Goal: Information Seeking & Learning: Check status

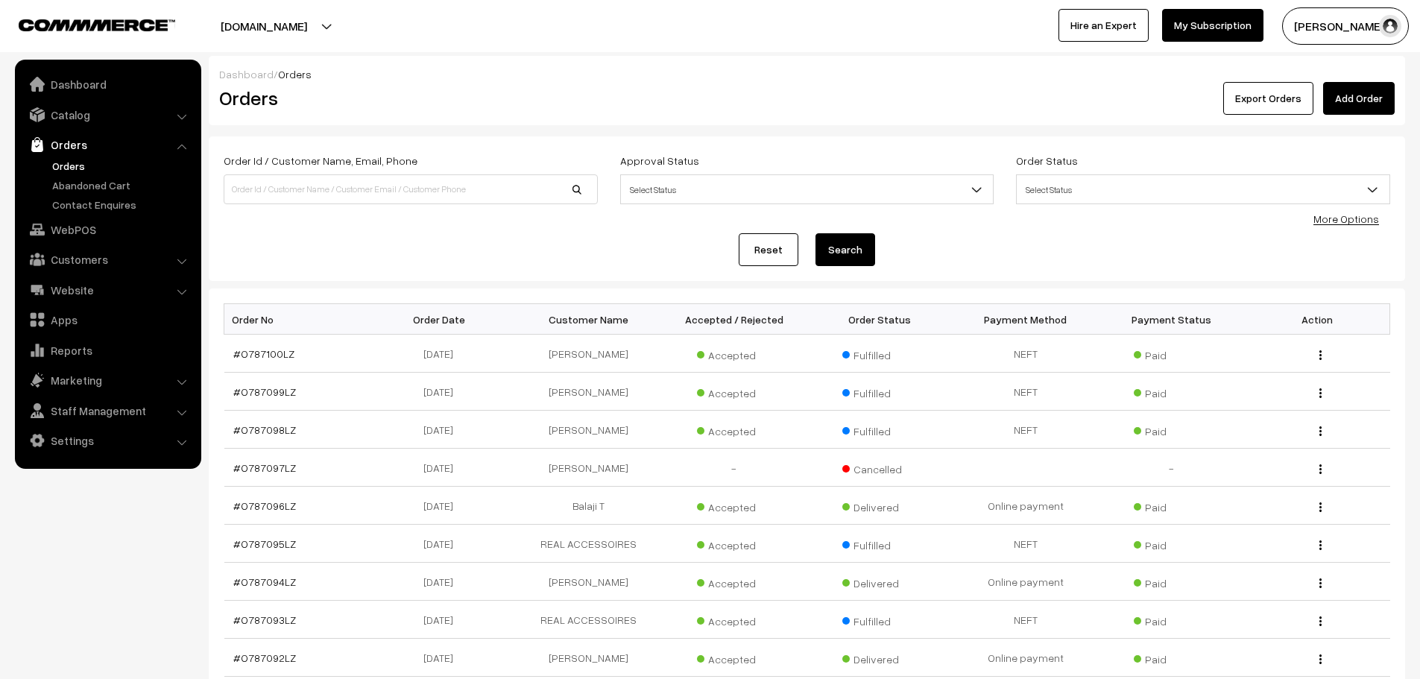
drag, startPoint x: 0, startPoint y: 0, endPoint x: 49, endPoint y: 173, distance: 179.8
click at [49, 173] on link "Orders" at bounding box center [122, 166] width 148 height 16
click at [382, 205] on div "Order Id / Customer Name, Email, Phone" at bounding box center [410, 182] width 397 height 62
click at [373, 197] on input at bounding box center [411, 189] width 374 height 30
paste input "+91 98302 77111"
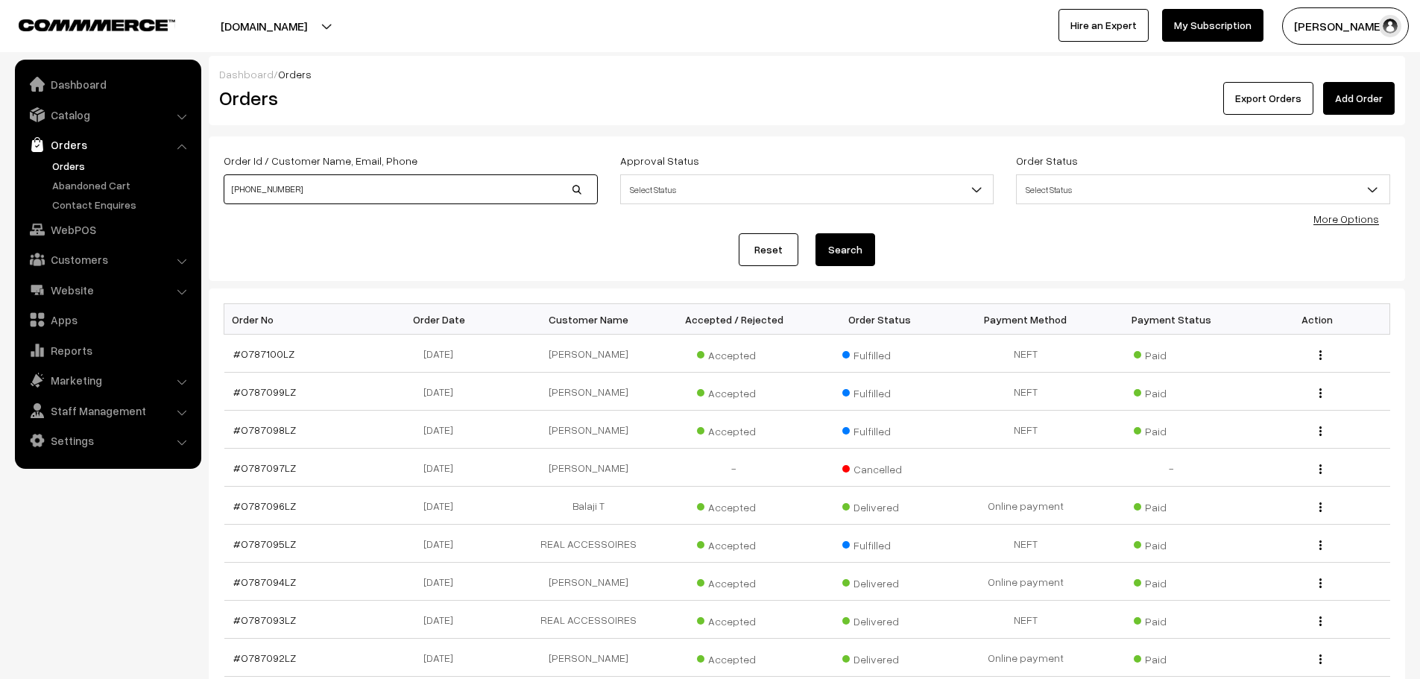
type input "+91 98302 77111"
click at [839, 248] on button "Search" at bounding box center [845, 249] width 60 height 33
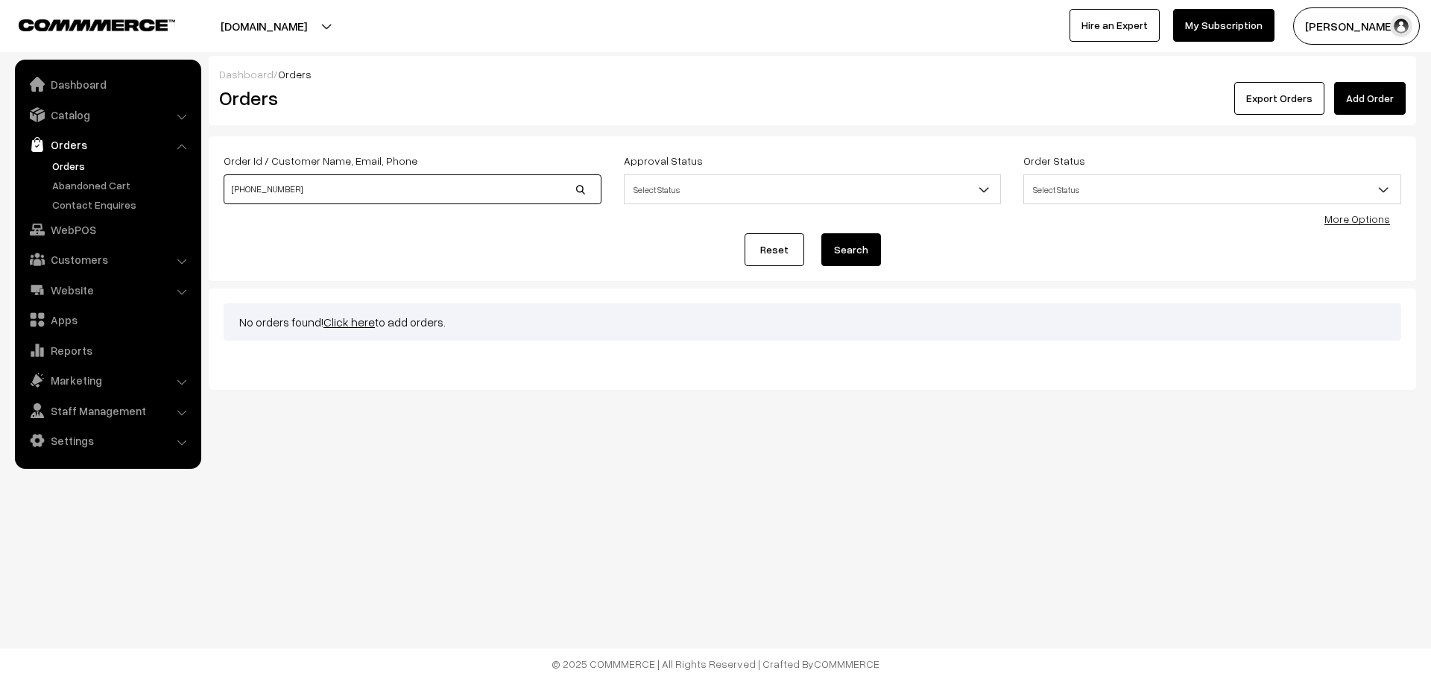
click at [274, 181] on input "+91 98302 77111" at bounding box center [413, 189] width 378 height 30
click at [246, 194] on input "+91 9830277111" at bounding box center [413, 189] width 378 height 30
type input "9830277111"
click at [855, 257] on button "Search" at bounding box center [851, 249] width 60 height 33
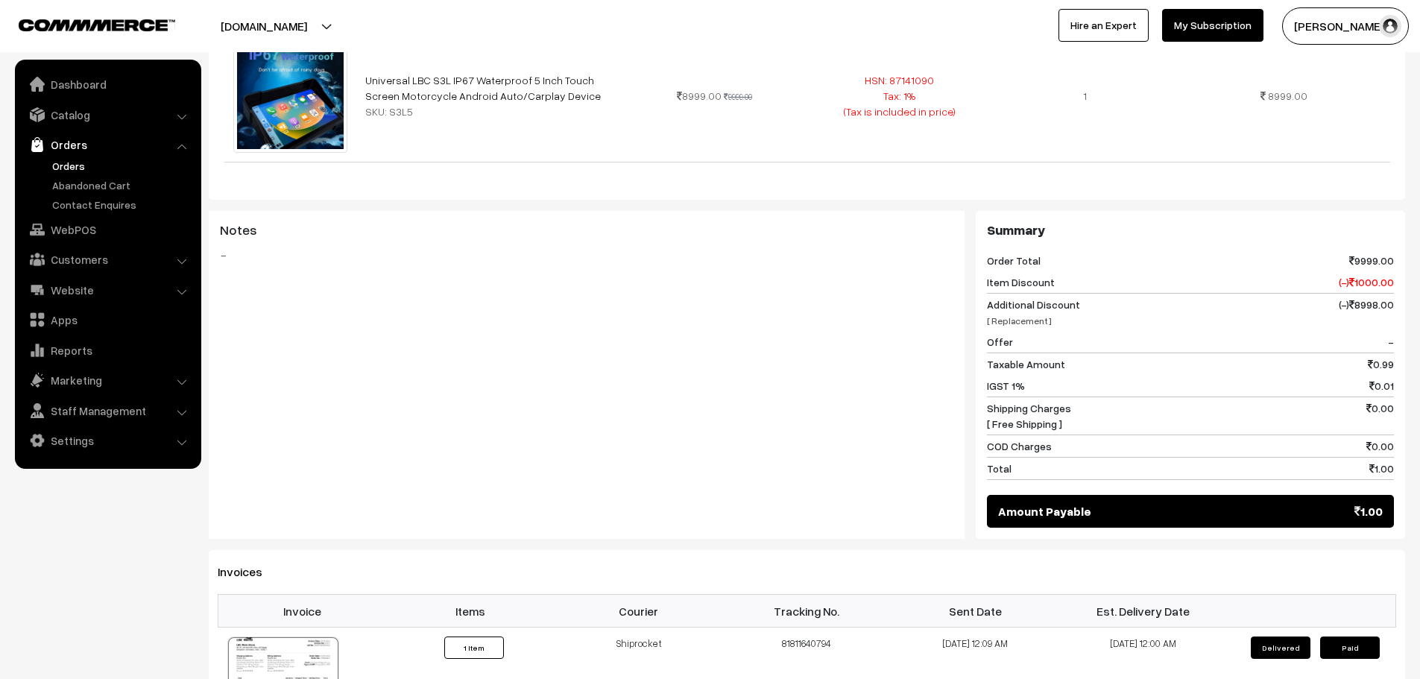
scroll to position [522, 0]
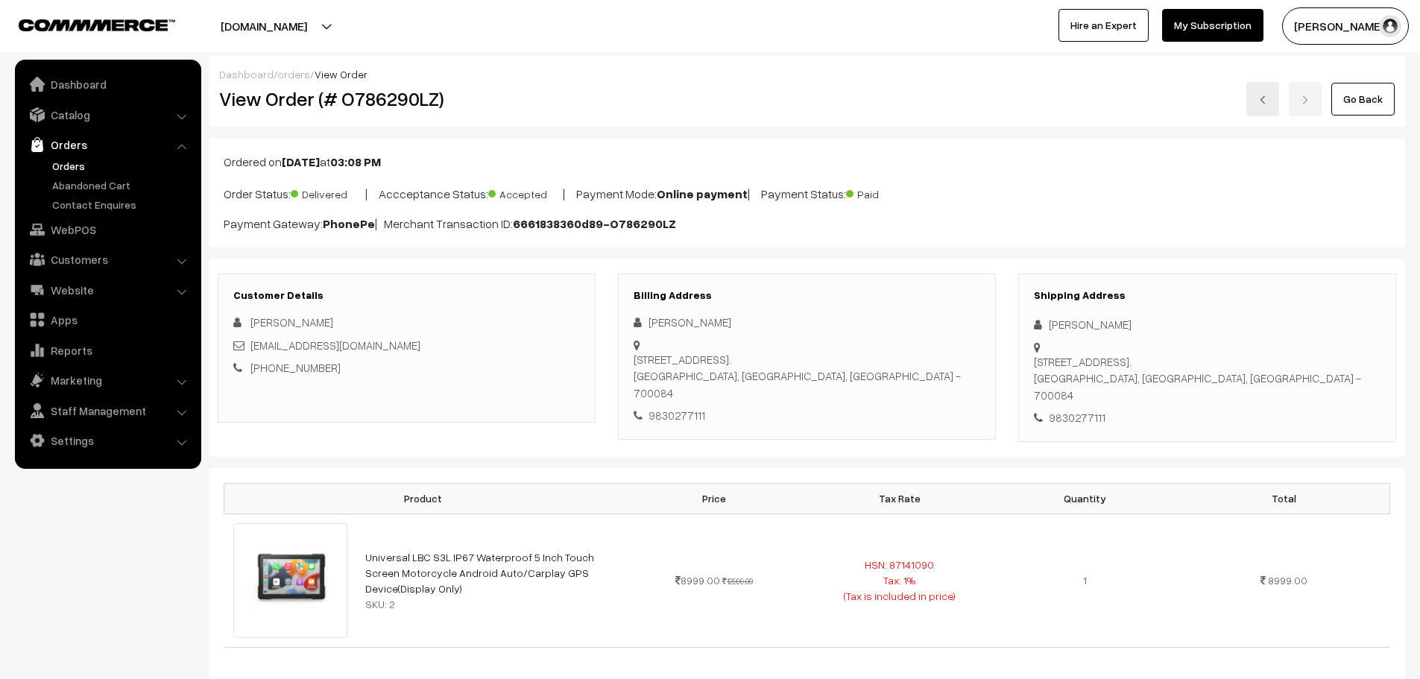
drag, startPoint x: 282, startPoint y: 158, endPoint x: 333, endPoint y: 163, distance: 51.0
click at [320, 163] on b "Jun 06, 2024" at bounding box center [301, 161] width 38 height 15
click at [390, 103] on h2 "View Order (# O786290LZ)" at bounding box center [407, 98] width 377 height 23
copy h2 "O786290LZ"
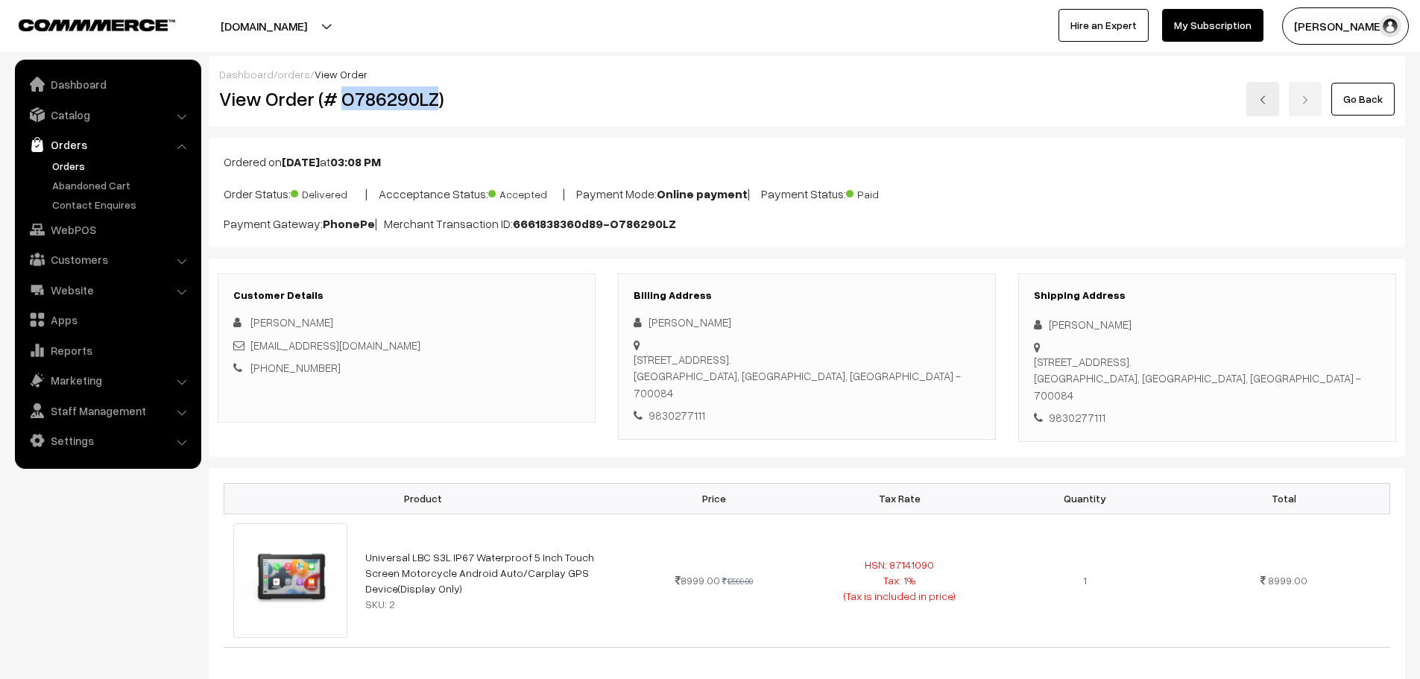
drag, startPoint x: 222, startPoint y: 162, endPoint x: 347, endPoint y: 160, distance: 125.2
click at [347, 160] on div "Ordered on Jun 06, 2024 at 03:08 PM Order Status: Delivered | Accceptance Statu…" at bounding box center [807, 193] width 1196 height 110
copy p "Ordered on Jun 06, 2024"
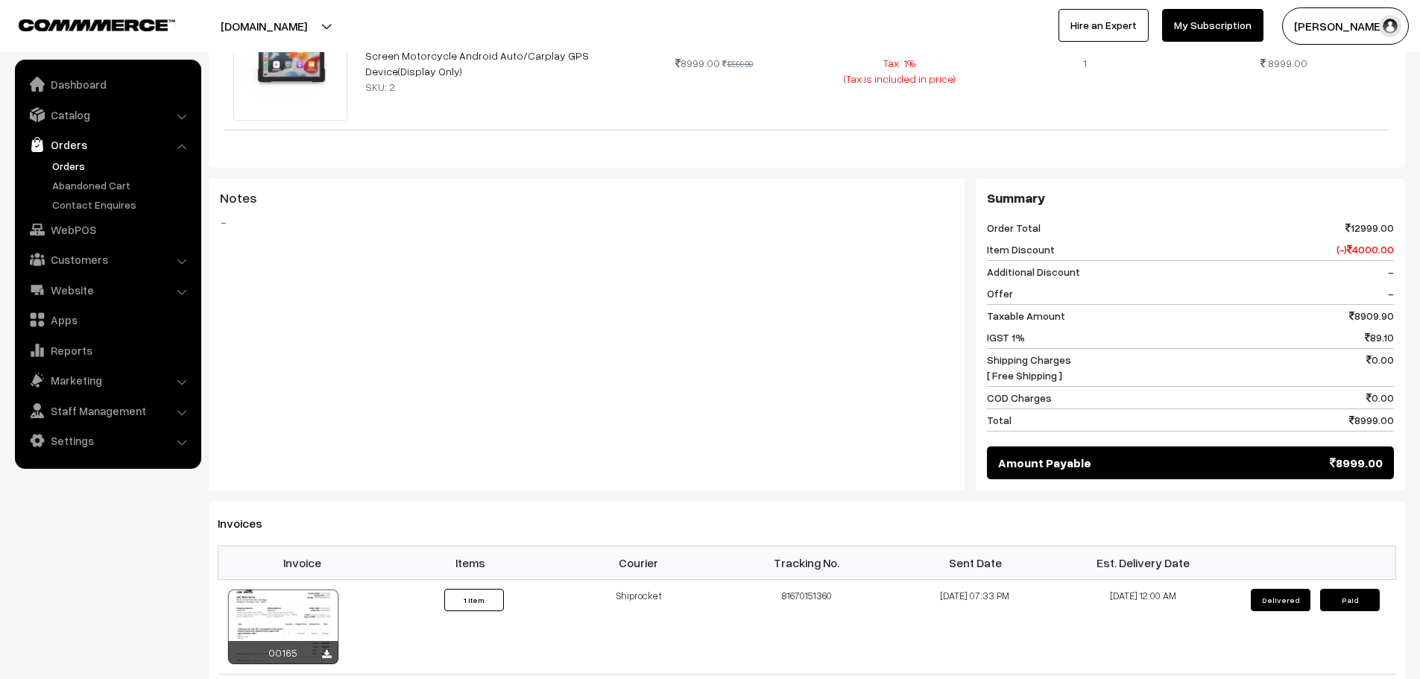
scroll to position [522, 0]
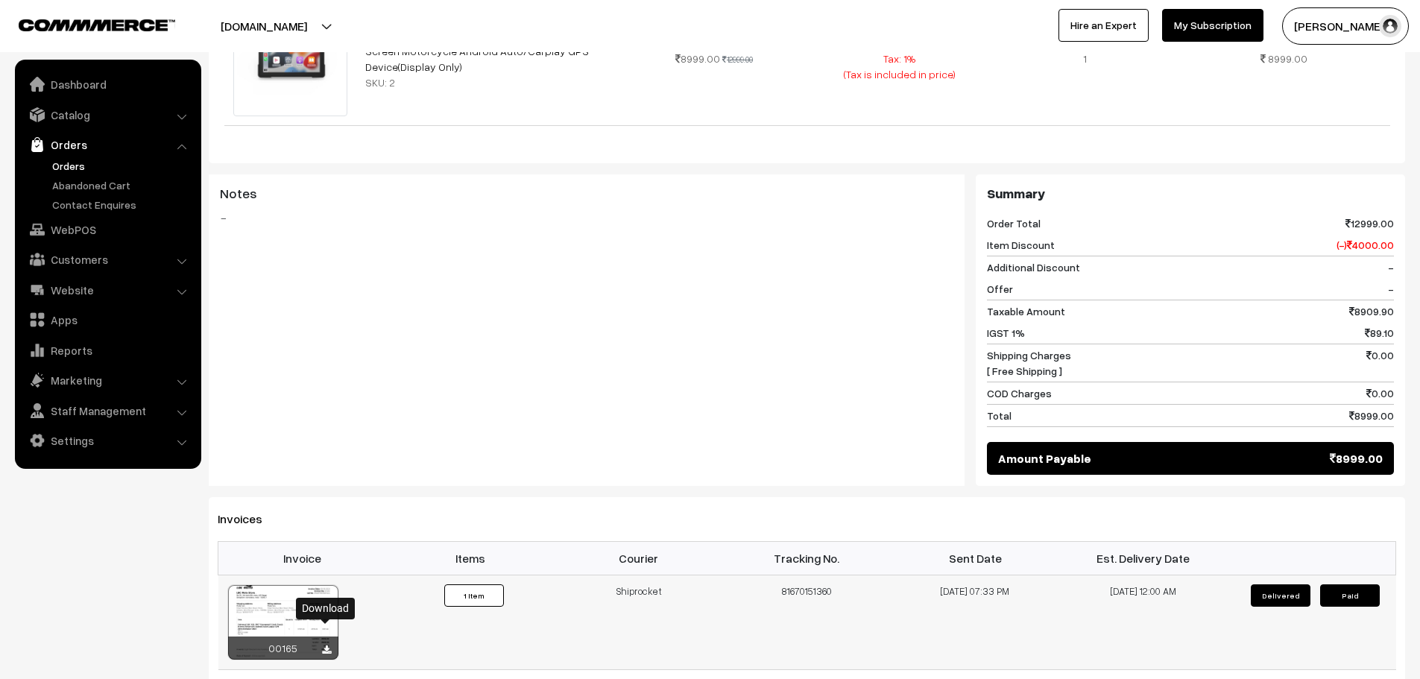
click at [324, 645] on icon at bounding box center [326, 650] width 9 height 10
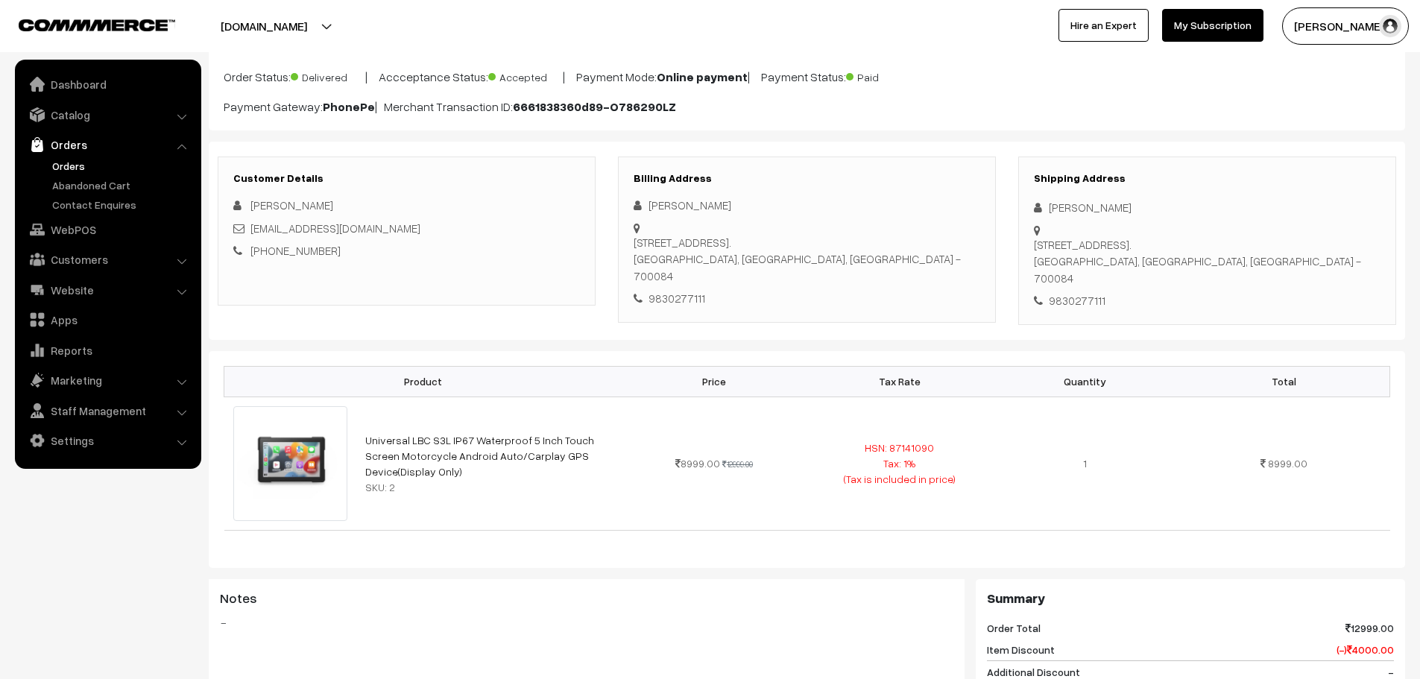
scroll to position [75, 0]
